Goal: Task Accomplishment & Management: Manage account settings

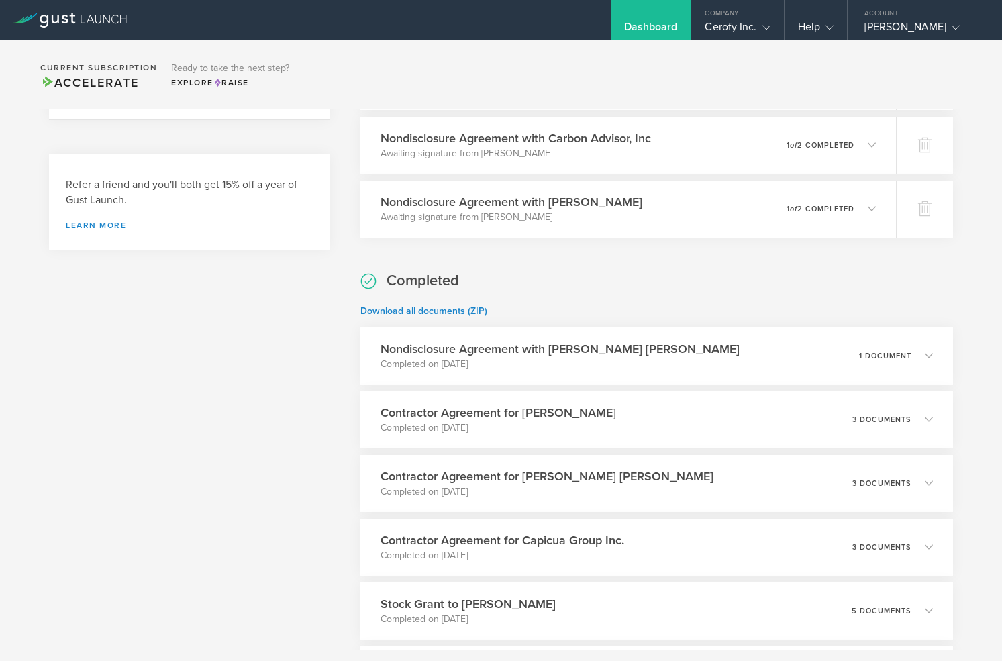
scroll to position [541, 0]
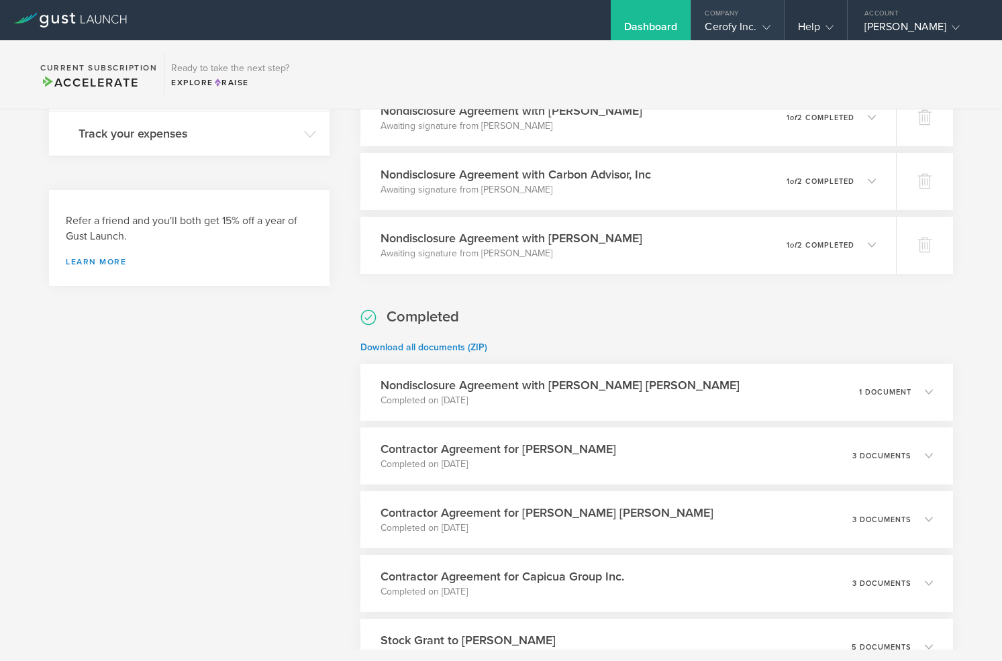
click at [745, 19] on div "Company Cerofy Inc." at bounding box center [737, 20] width 92 height 40
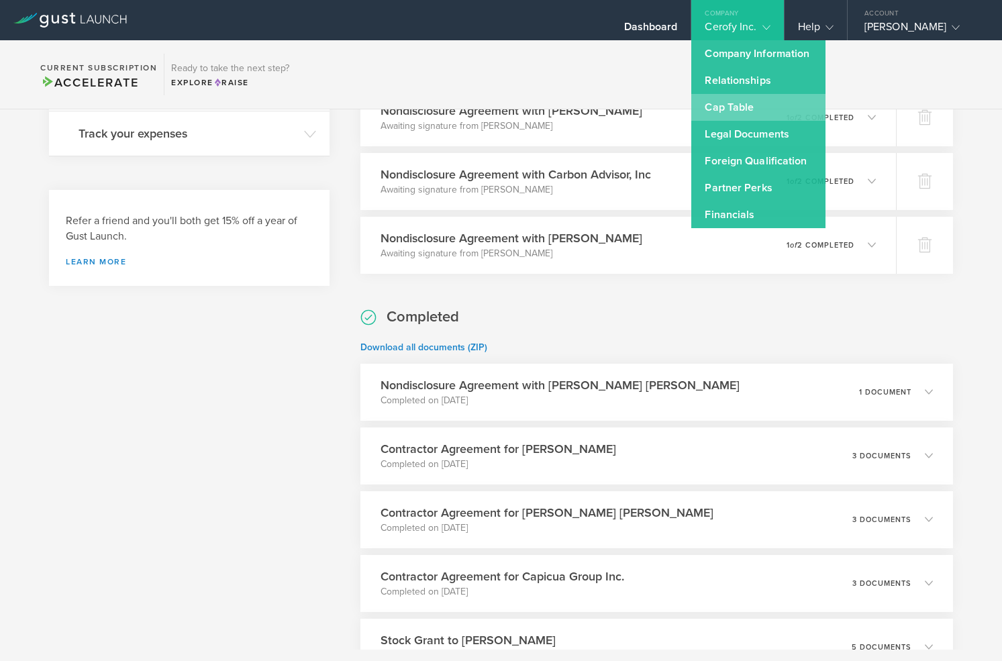
click at [749, 105] on link "Cap Table" at bounding box center [758, 107] width 134 height 27
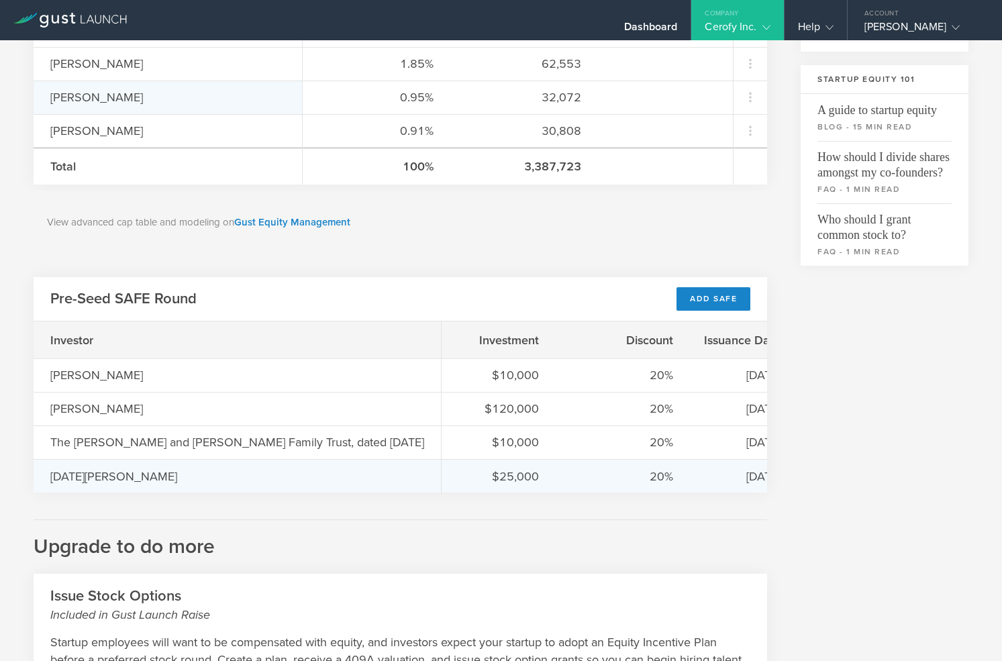
scroll to position [424, 0]
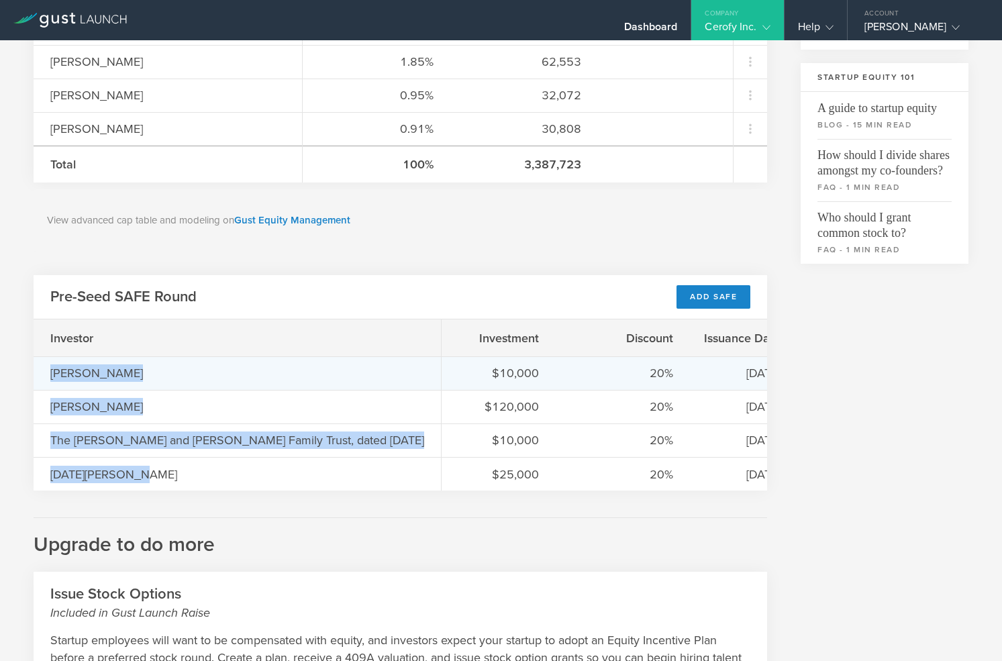
drag, startPoint x: 151, startPoint y: 481, endPoint x: 40, endPoint y: 359, distance: 164.9
click at [40, 358] on div "Investor [PERSON_NAME] [PERSON_NAME] The [PERSON_NAME] and [PERSON_NAME] Family…" at bounding box center [238, 404] width 408 height 171
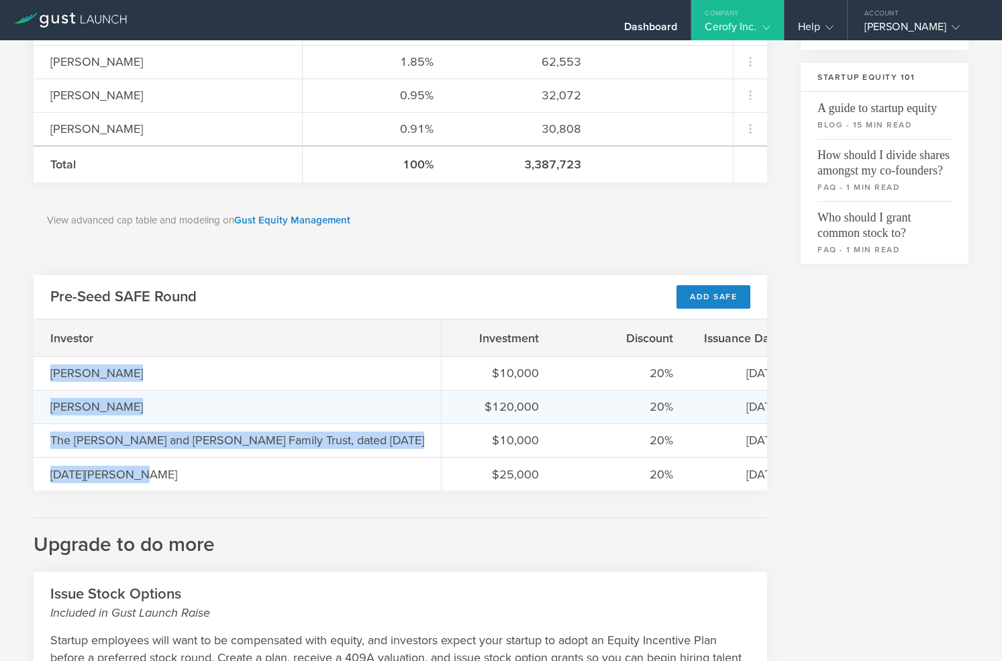
copy div "[PERSON_NAME] [PERSON_NAME] The [PERSON_NAME] and [PERSON_NAME] Family Trust, d…"
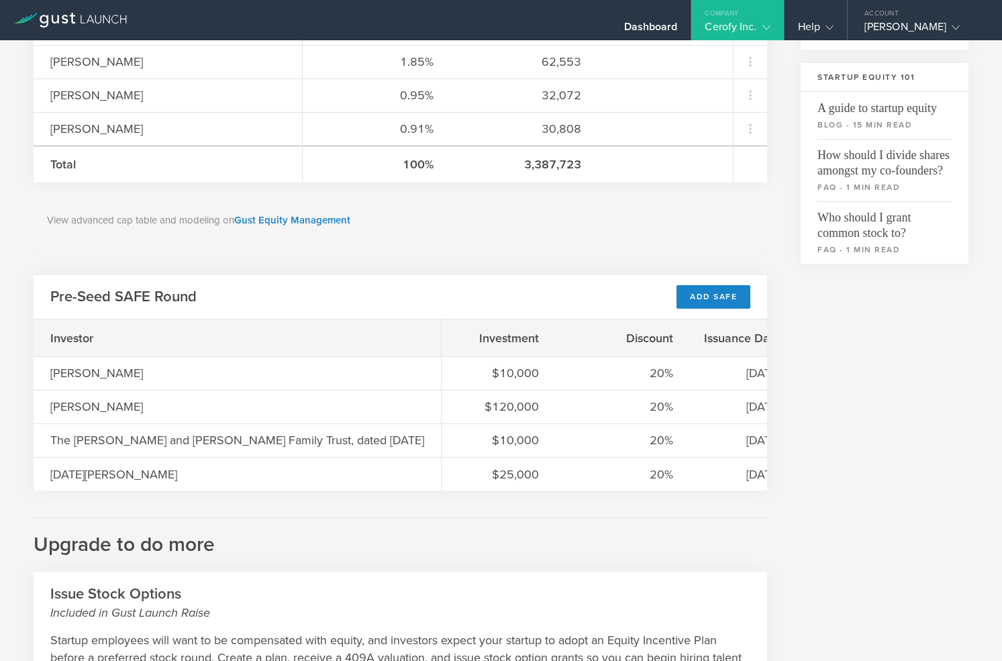
click at [327, 340] on div "Investor" at bounding box center [237, 337] width 407 height 37
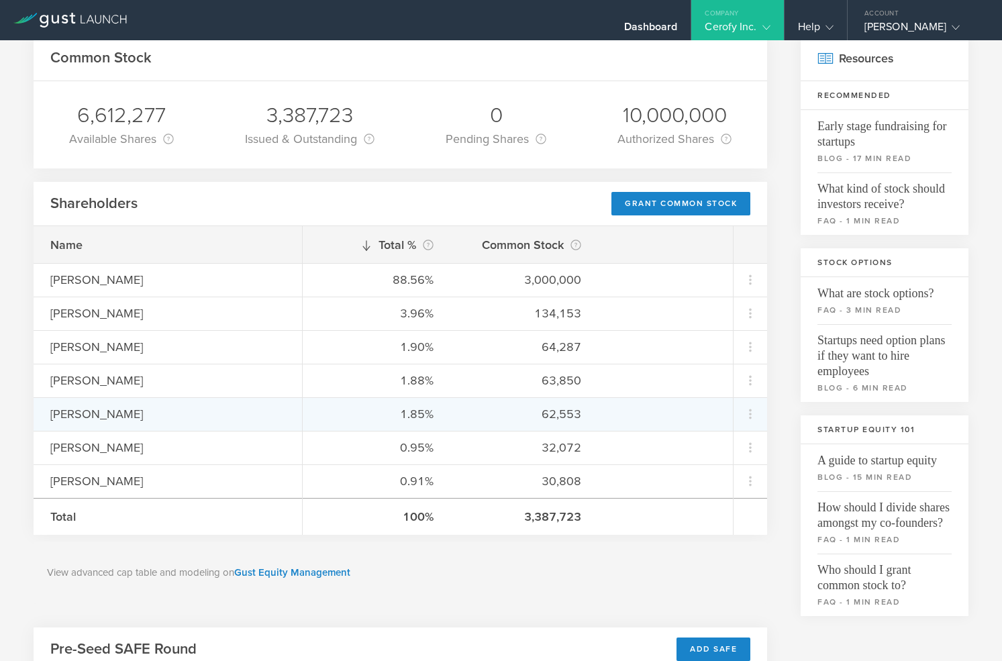
scroll to position [0, 0]
